Goal: Use online tool/utility: Utilize a website feature to perform a specific function

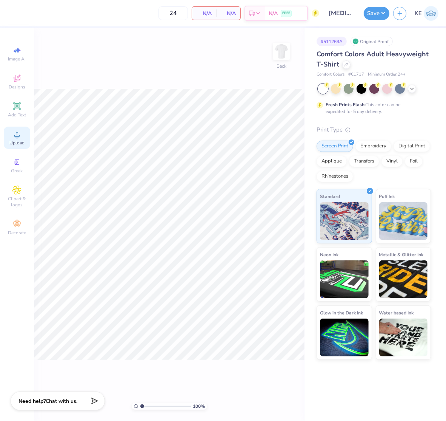
click at [19, 138] on icon at bounding box center [16, 133] width 9 height 9
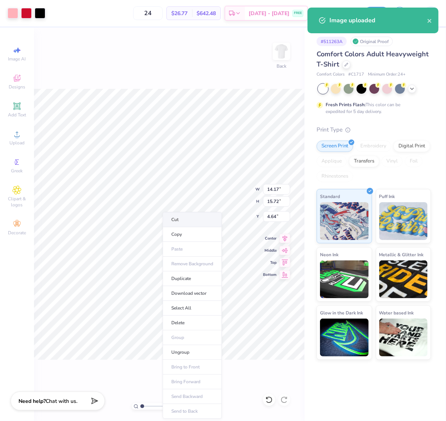
click at [190, 220] on li "Cut" at bounding box center [192, 219] width 59 height 15
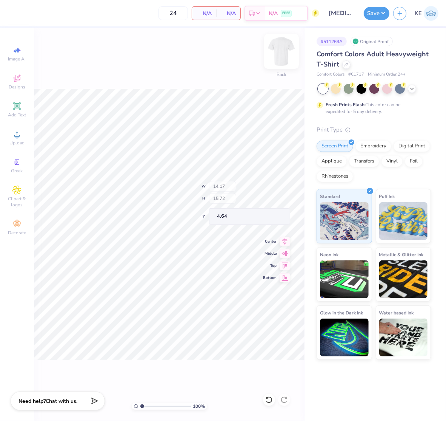
click at [281, 54] on img at bounding box center [282, 51] width 30 height 30
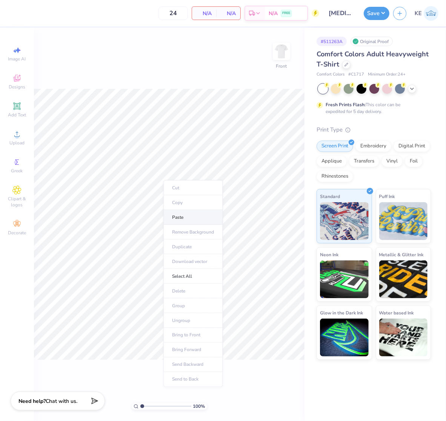
click at [173, 214] on li "Paste" at bounding box center [192, 217] width 59 height 15
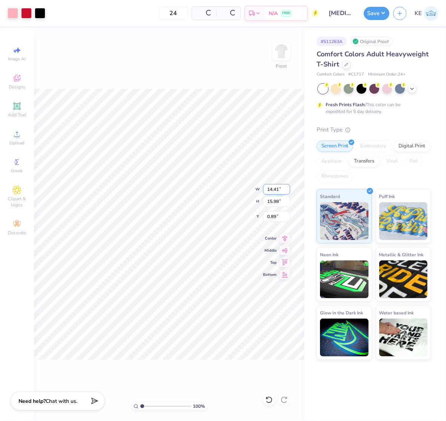
click at [270, 187] on input "14.41" at bounding box center [276, 189] width 27 height 11
type input "12.5"
type input "3"
type input "12.50"
type input "13.87"
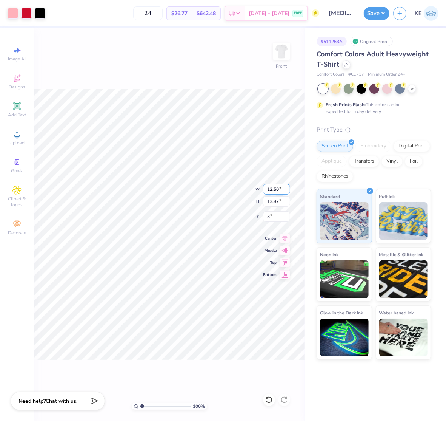
type input "3.00"
click at [265, 66] on div "100 % Front" at bounding box center [169, 224] width 271 height 393
click at [387, 17] on button "Save" at bounding box center [377, 12] width 26 height 13
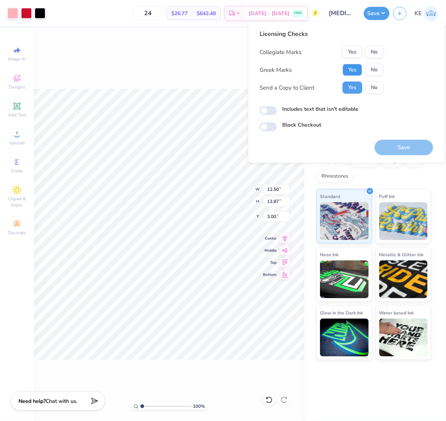
click at [347, 74] on button "Yes" at bounding box center [353, 70] width 20 height 12
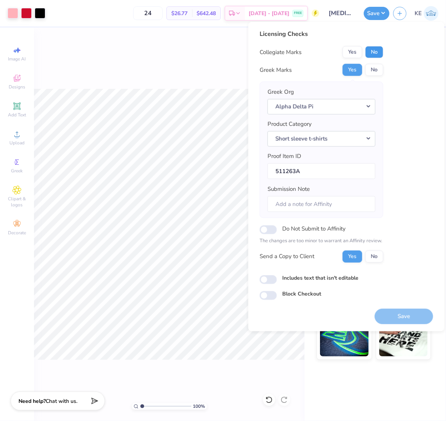
click at [370, 54] on button "No" at bounding box center [374, 52] width 18 height 12
click at [415, 316] on button "Save" at bounding box center [404, 315] width 59 height 15
